Goal: Task Accomplishment & Management: Use online tool/utility

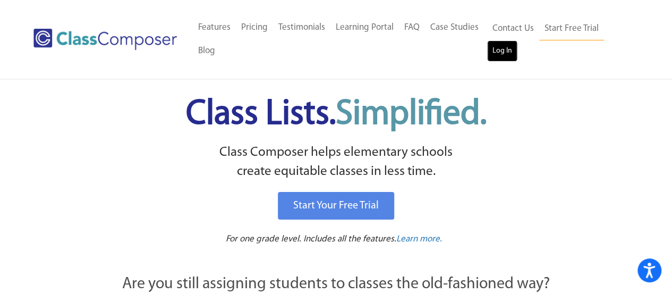
click at [495, 49] on link "Log In" at bounding box center [502, 50] width 30 height 21
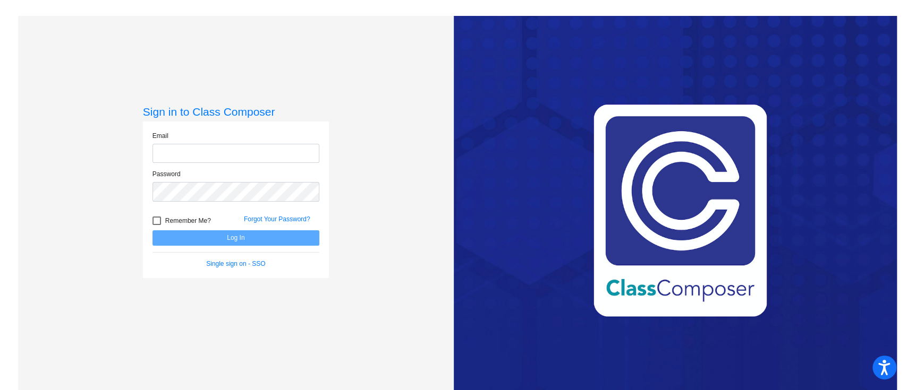
type input "[EMAIL_ADDRESS][DOMAIN_NAME]"
click at [246, 240] on button "Log In" at bounding box center [235, 238] width 167 height 15
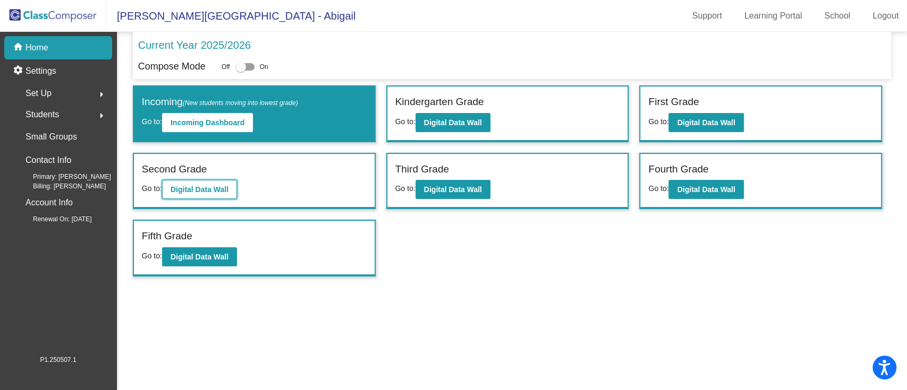
click at [209, 184] on button "Digital Data Wall" at bounding box center [199, 189] width 75 height 19
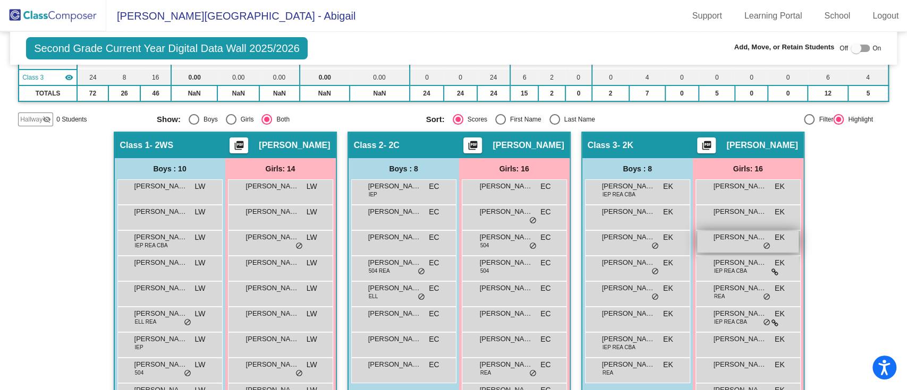
scroll to position [267, 0]
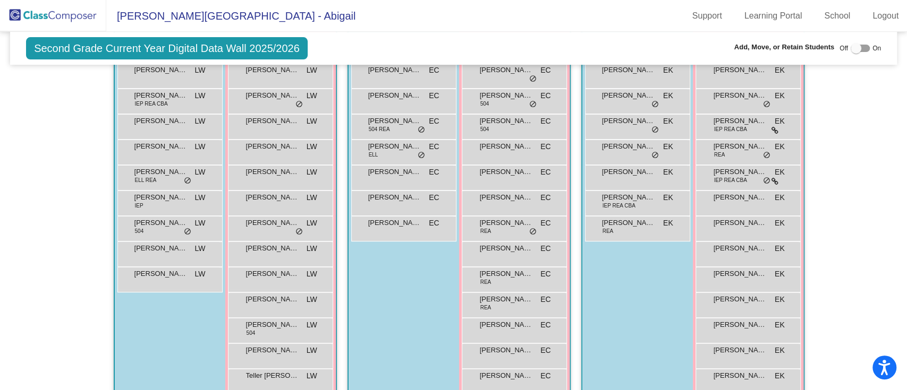
click at [838, 232] on div "Hallway - Hallway Class picture_as_pdf Add Student First Name Last Name Student…" at bounding box center [453, 226] width 871 height 473
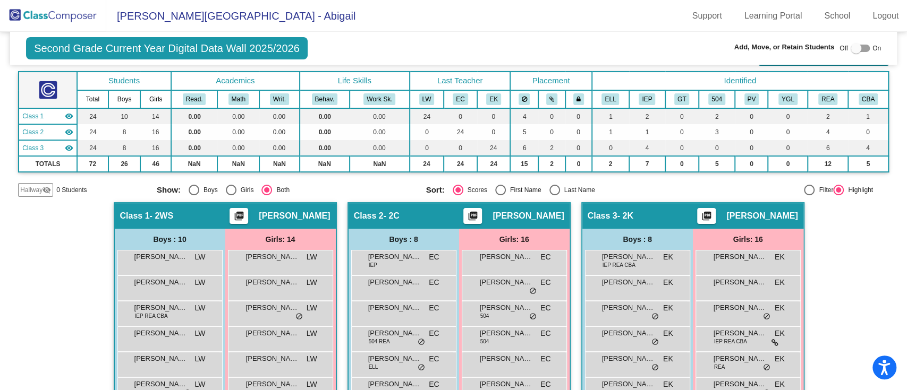
scroll to position [195, 0]
